Goal: Information Seeking & Learning: Compare options

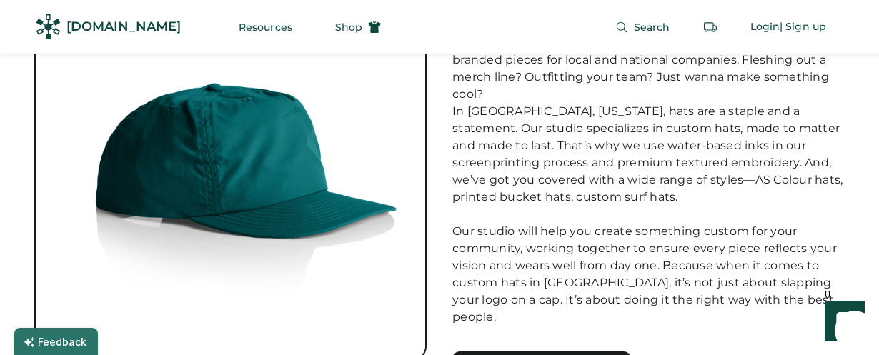
scroll to position [133, 0]
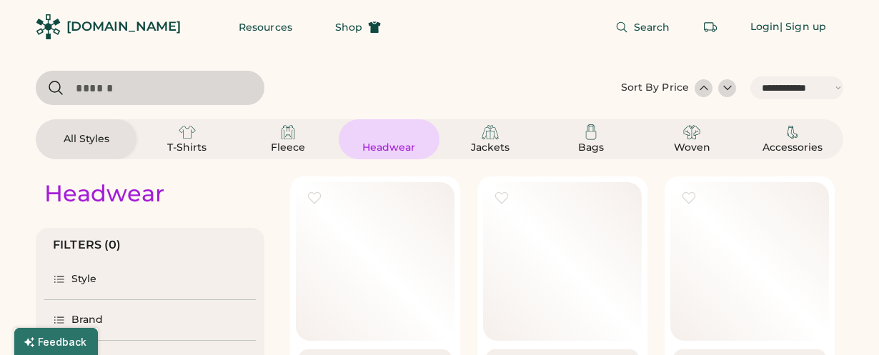
select select "*****"
select select "*"
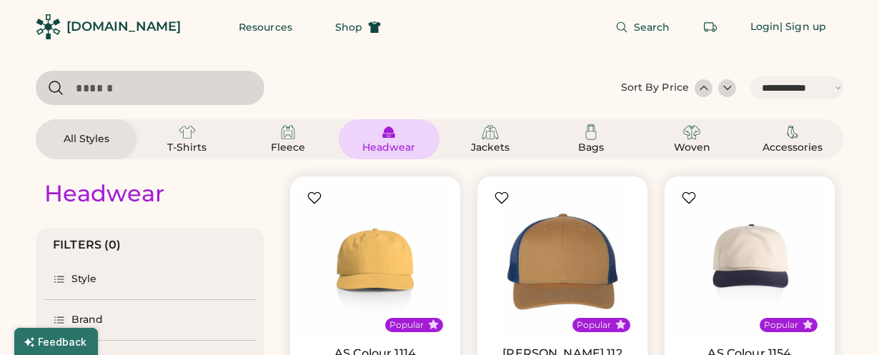
scroll to position [35, 0]
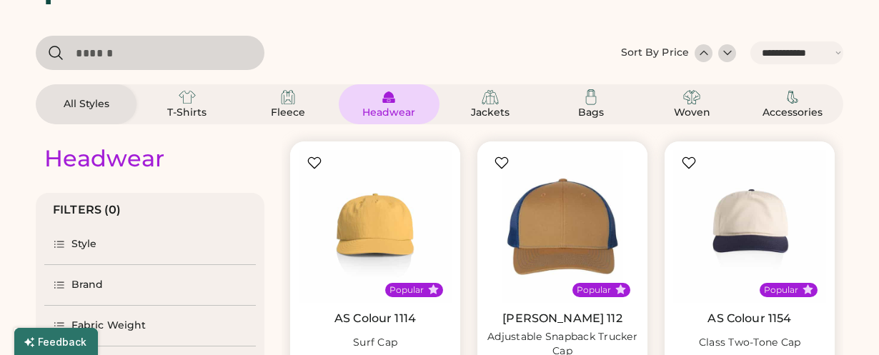
select select "*****"
select select "*"
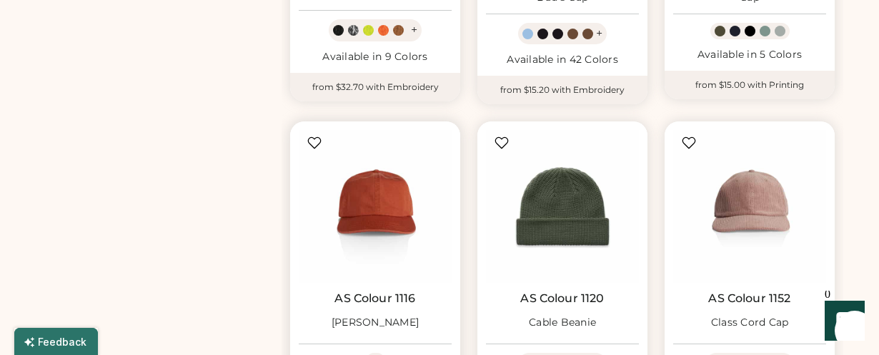
scroll to position [835, 0]
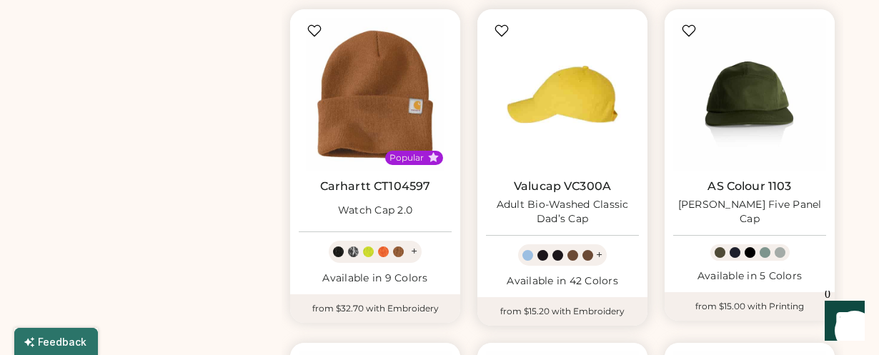
click at [591, 63] on img at bounding box center [562, 94] width 153 height 153
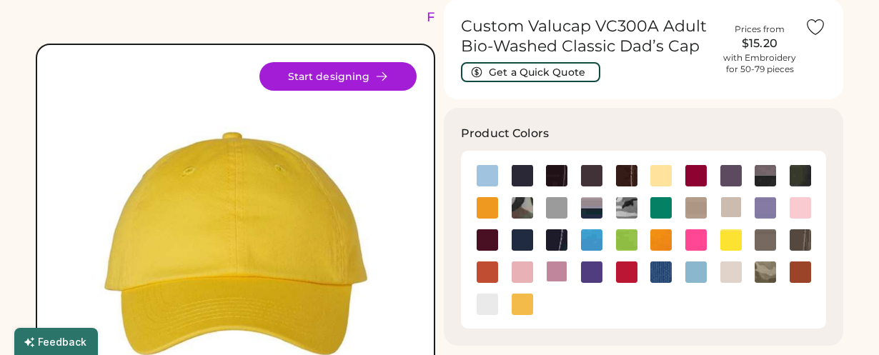
scroll to position [81, 0]
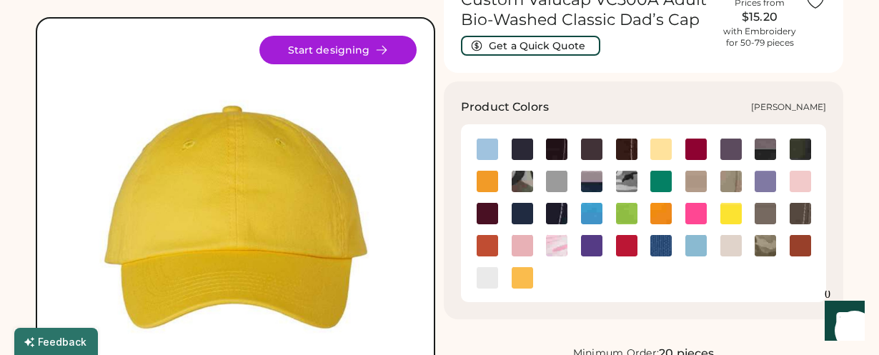
click at [665, 186] on img at bounding box center [660, 181] width 21 height 21
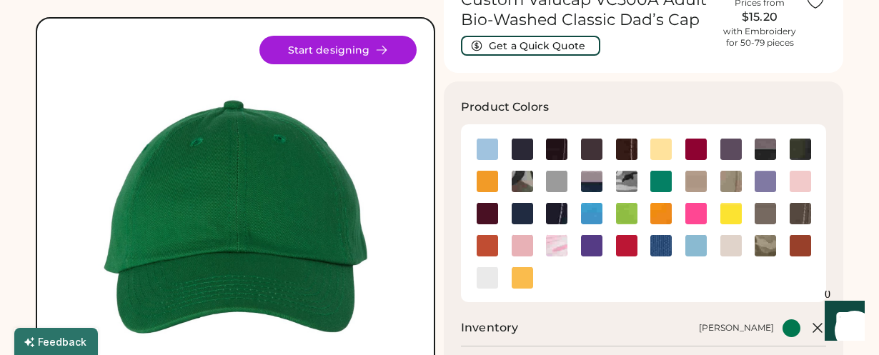
scroll to position [95, 0]
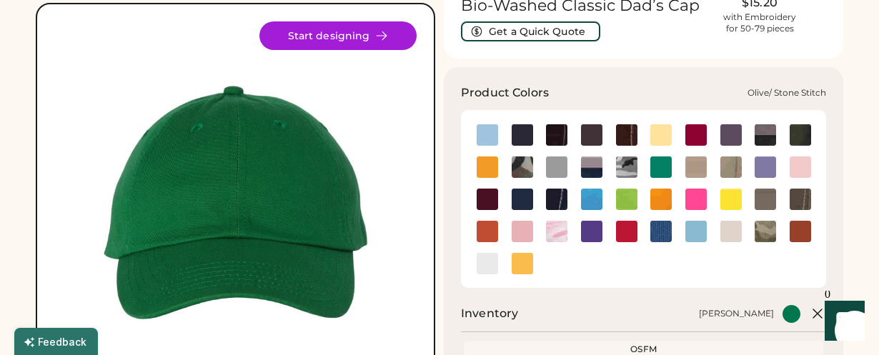
click at [808, 197] on img at bounding box center [800, 199] width 21 height 21
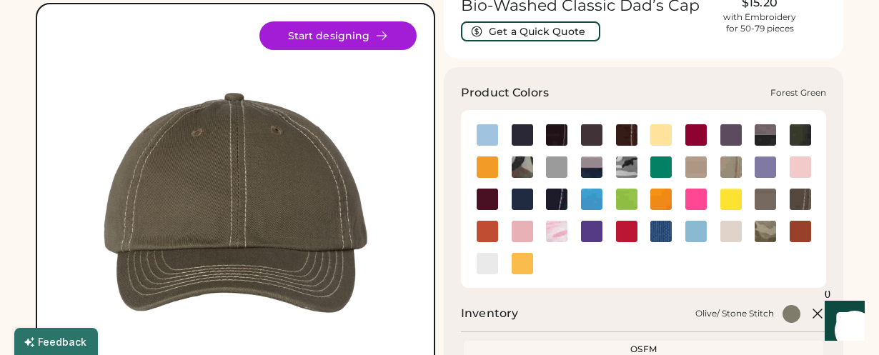
click at [802, 131] on img at bounding box center [800, 134] width 21 height 21
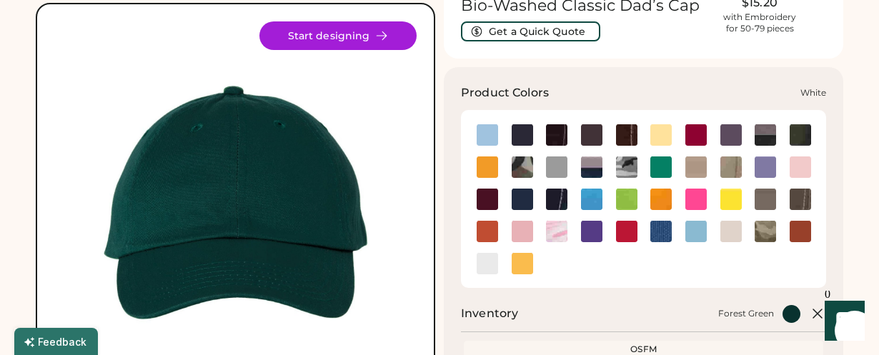
scroll to position [112, 0]
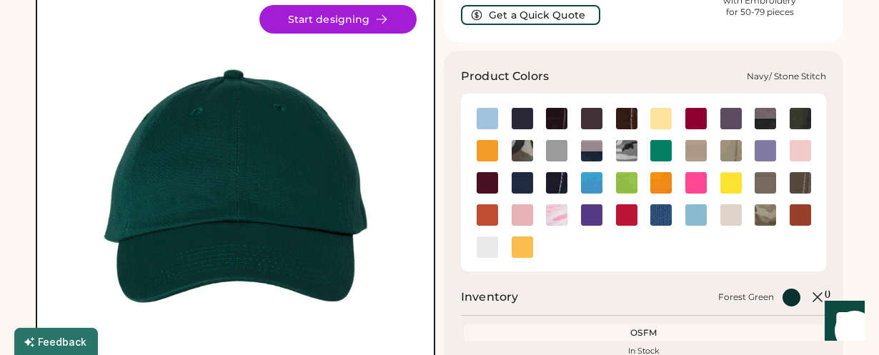
click at [558, 187] on img at bounding box center [556, 182] width 21 height 21
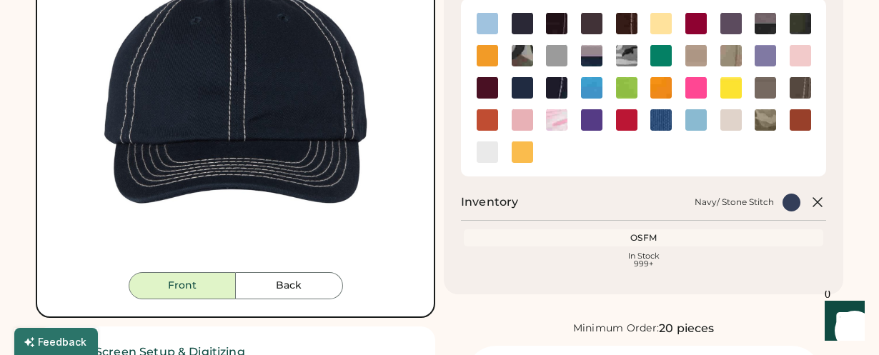
scroll to position [253, 0]
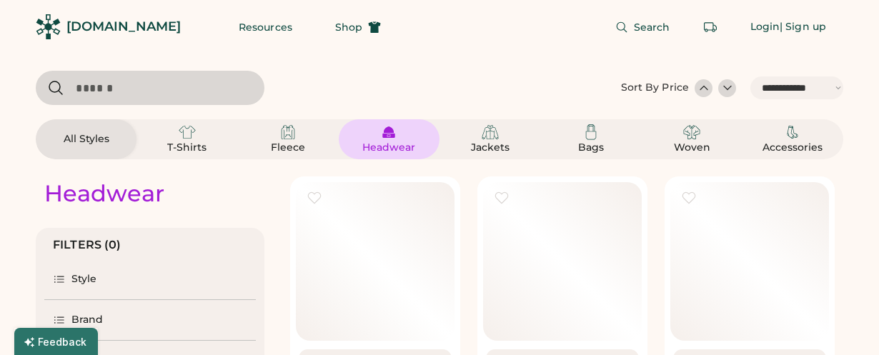
select select "*****"
select select "*"
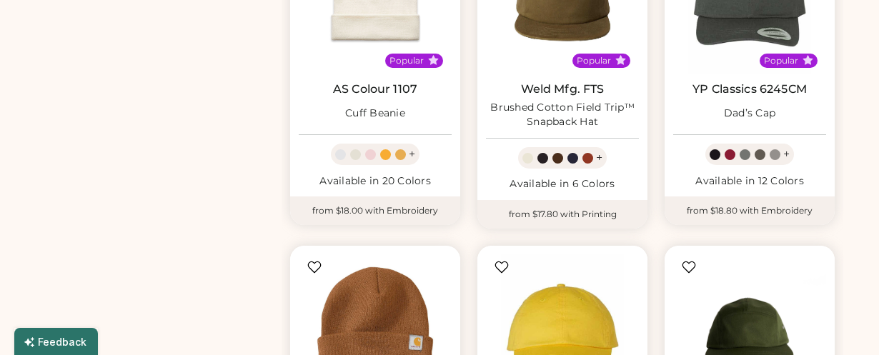
scroll to position [598, 0]
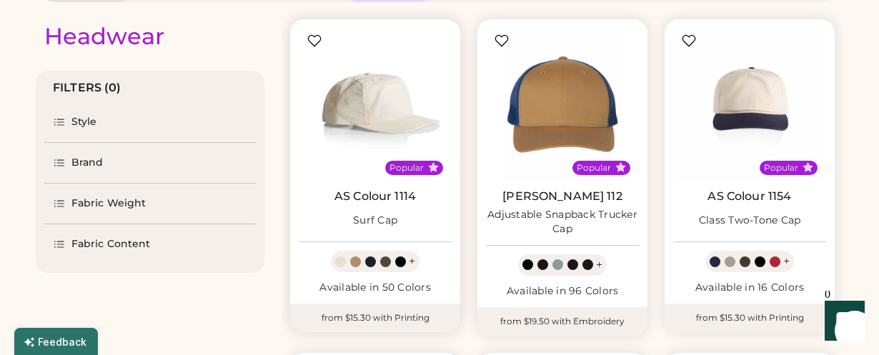
scroll to position [152, 0]
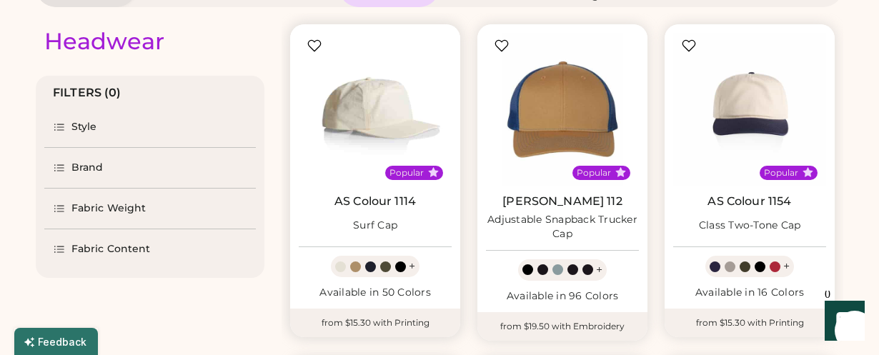
click at [374, 134] on img at bounding box center [375, 109] width 153 height 153
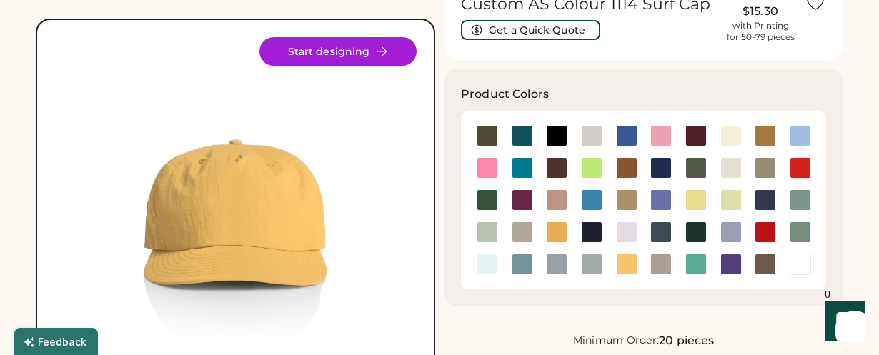
scroll to position [82, 0]
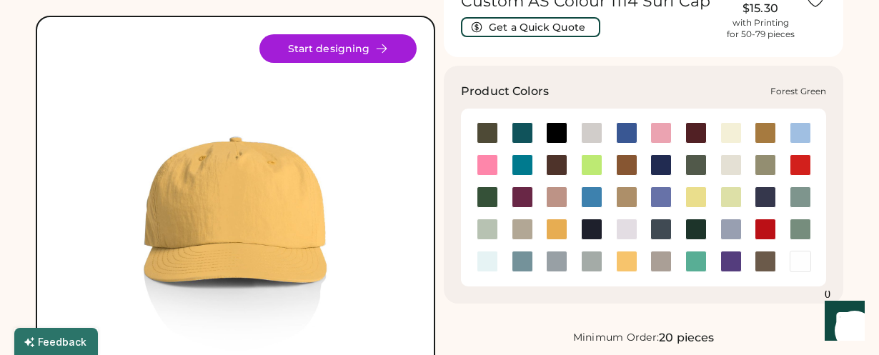
click at [480, 194] on div at bounding box center [487, 197] width 21 height 21
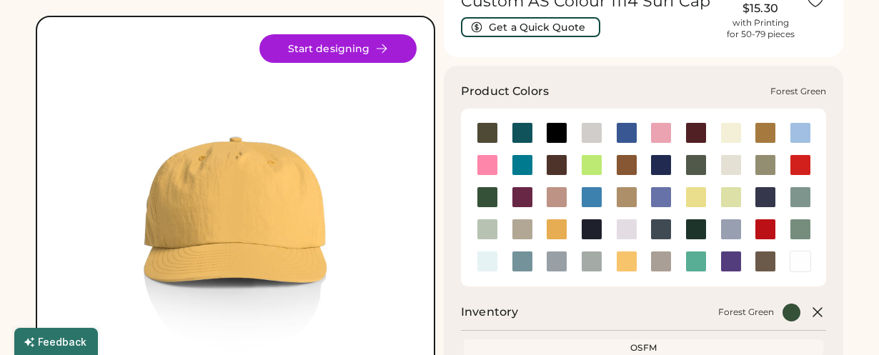
click at [480, 194] on div at bounding box center [487, 197] width 21 height 21
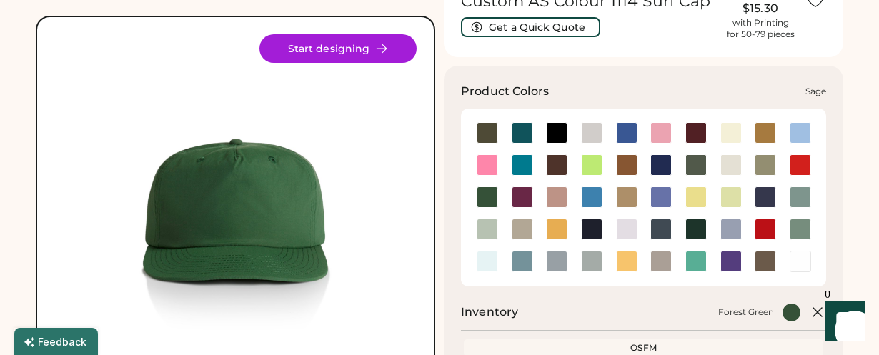
click at [803, 227] on div at bounding box center [800, 229] width 21 height 21
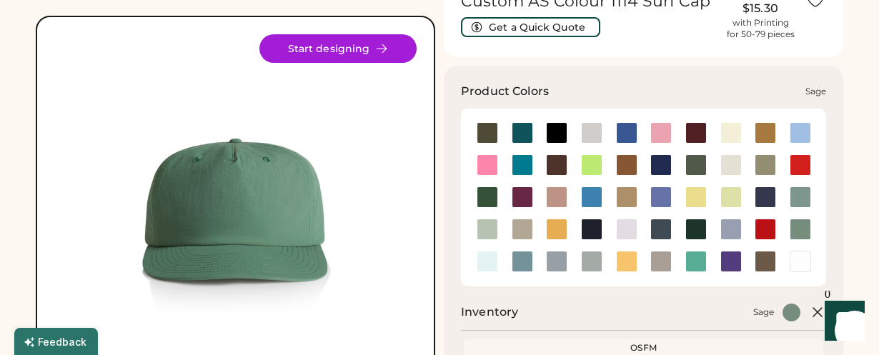
click at [800, 214] on div at bounding box center [800, 230] width 35 height 32
click at [799, 192] on div at bounding box center [800, 197] width 21 height 21
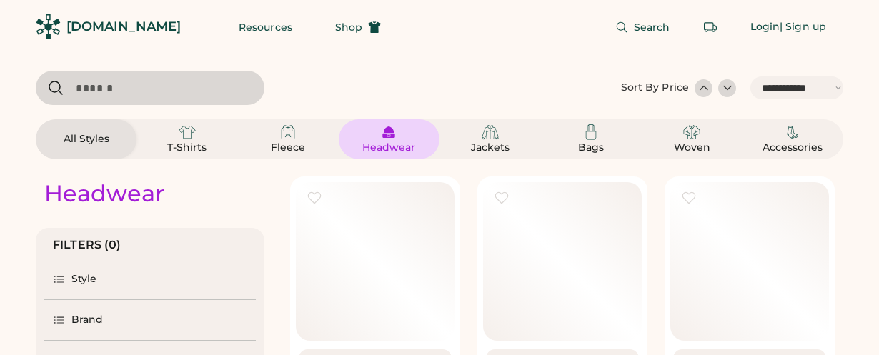
select select "*****"
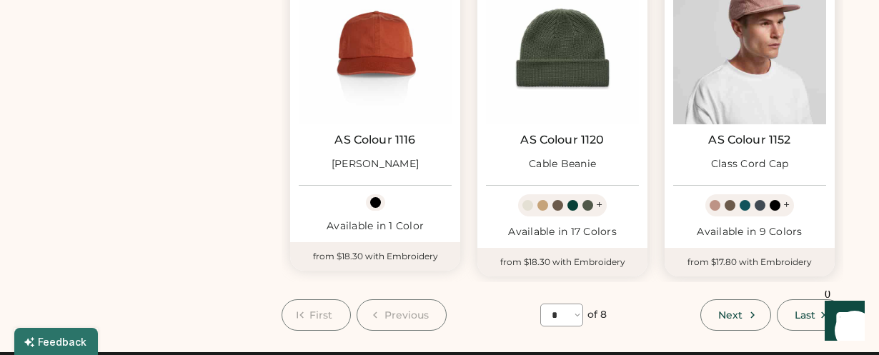
scroll to position [1213, 0]
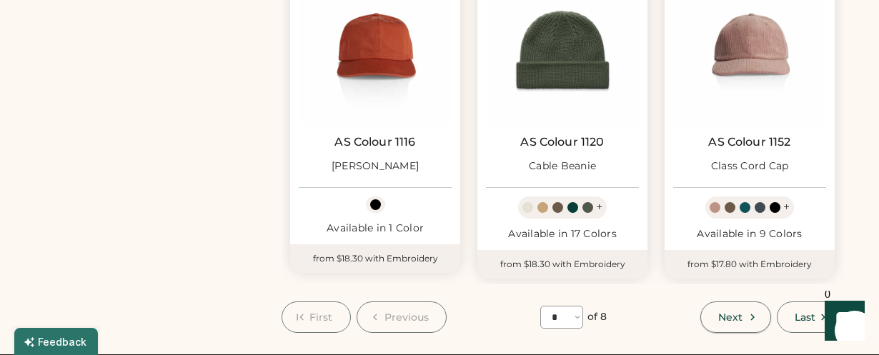
click at [736, 312] on span "Next" at bounding box center [730, 317] width 24 height 10
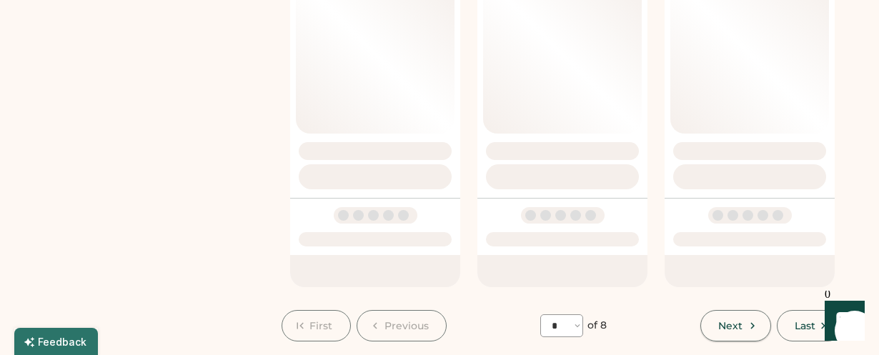
select select "*"
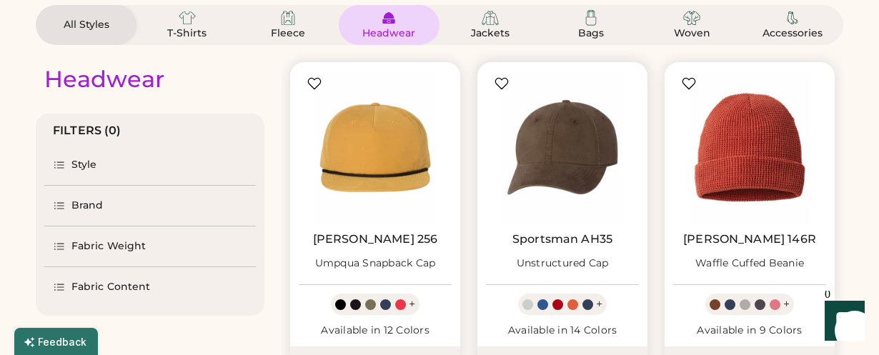
scroll to position [122, 0]
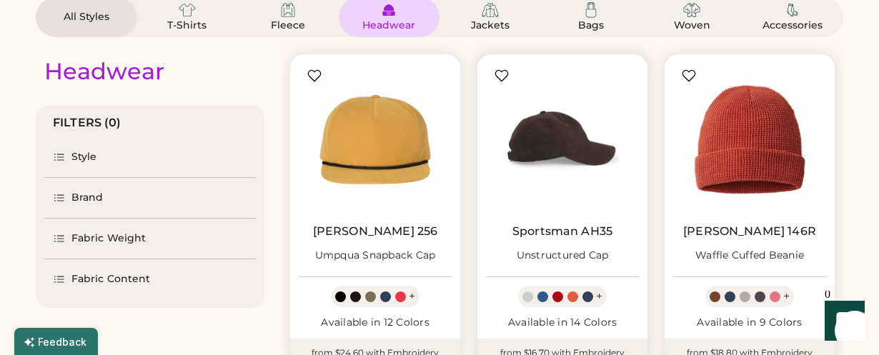
click at [558, 154] on img at bounding box center [562, 139] width 153 height 153
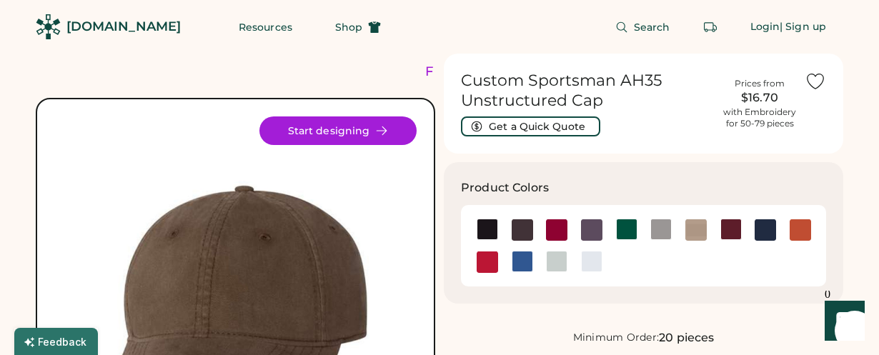
scroll to position [19, 0]
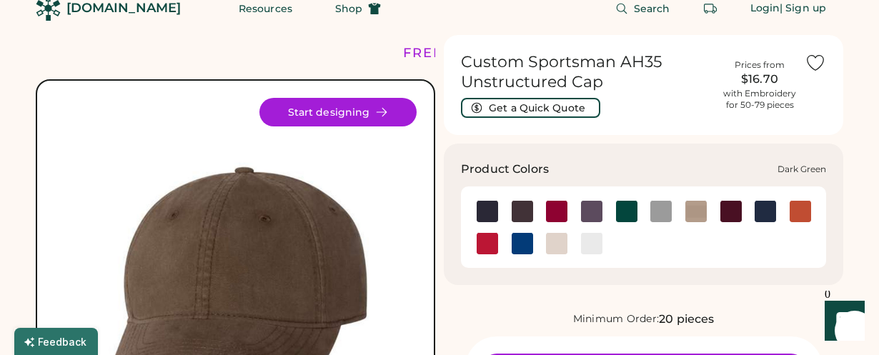
click at [625, 212] on img at bounding box center [626, 211] width 21 height 21
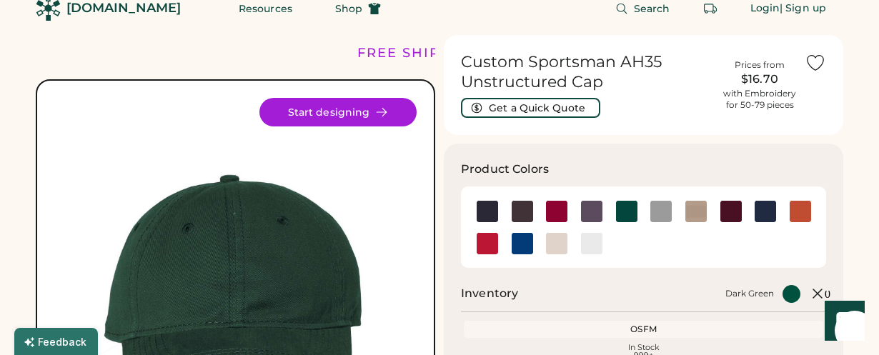
scroll to position [55, 0]
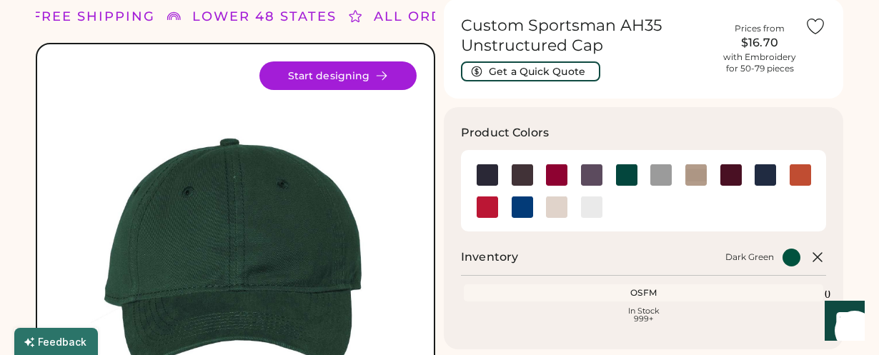
click at [195, 0] on html "FREE SHIPPING LOWER 48 STATES ALL ORDERS FREE SHIPPING LOWER 48 STATES ALL ORDE…" at bounding box center [439, 122] width 879 height 355
